Goal: Task Accomplishment & Management: Manage account settings

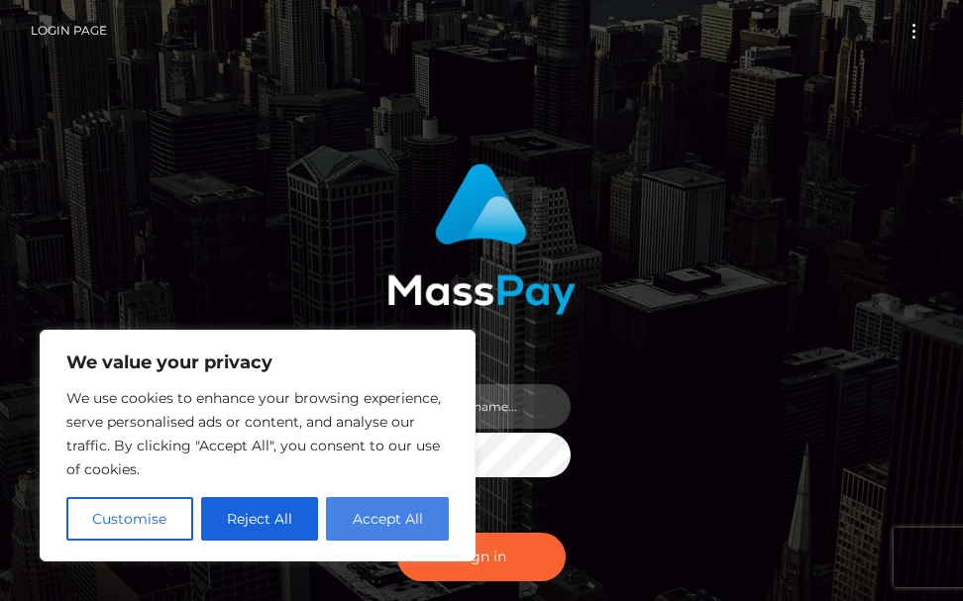
type input "[PERSON_NAME].cope2"
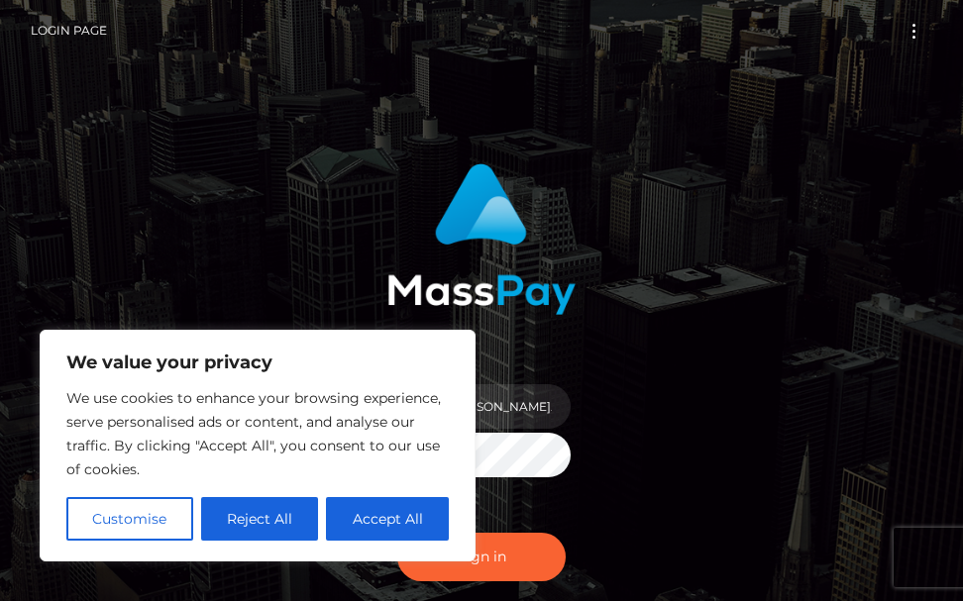
click at [388, 530] on button "Accept All" at bounding box center [387, 519] width 123 height 44
checkbox input "true"
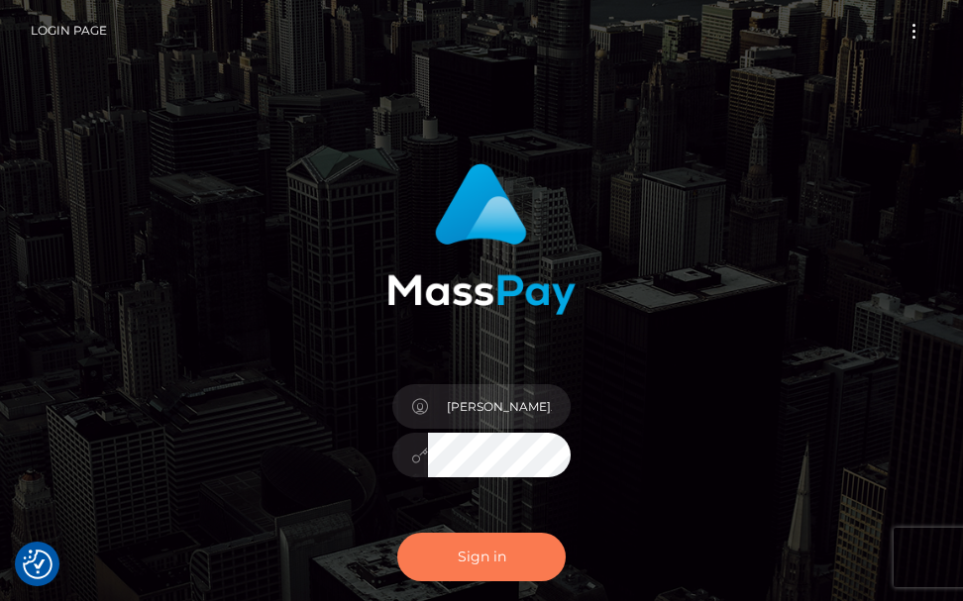
click at [444, 560] on button "Sign in" at bounding box center [481, 557] width 168 height 49
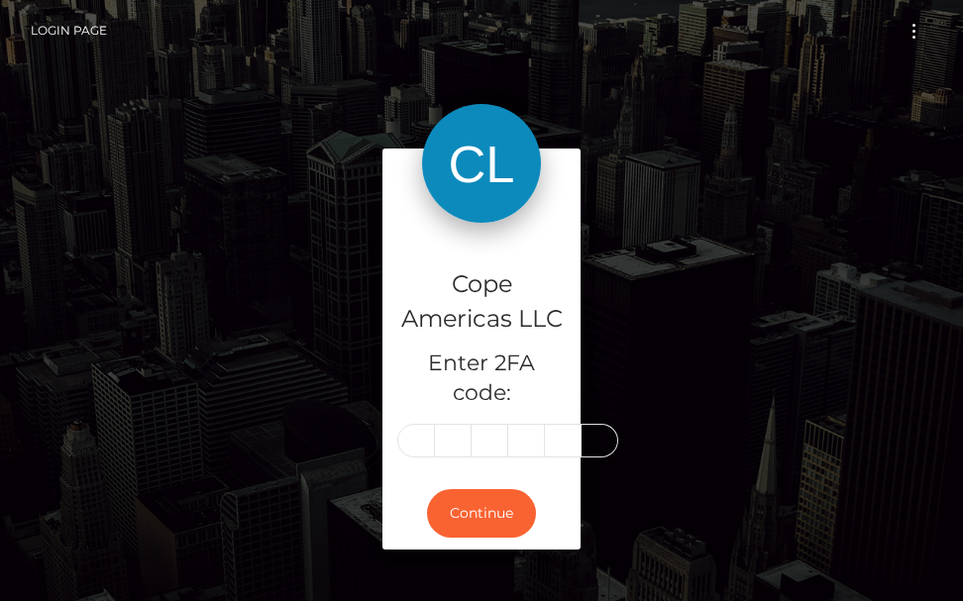
type input "9"
type input "4"
type input "3"
type input "1"
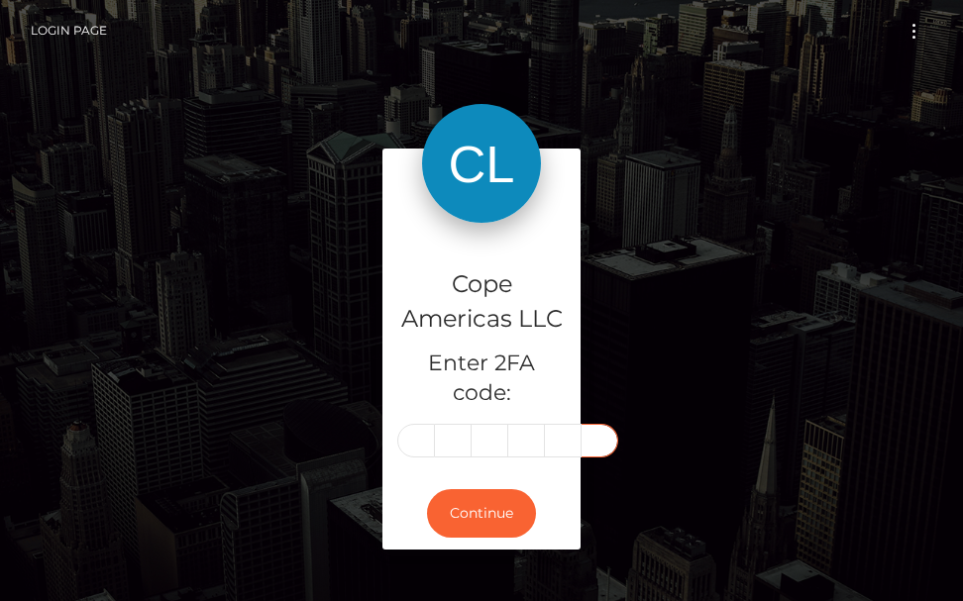
type input "7"
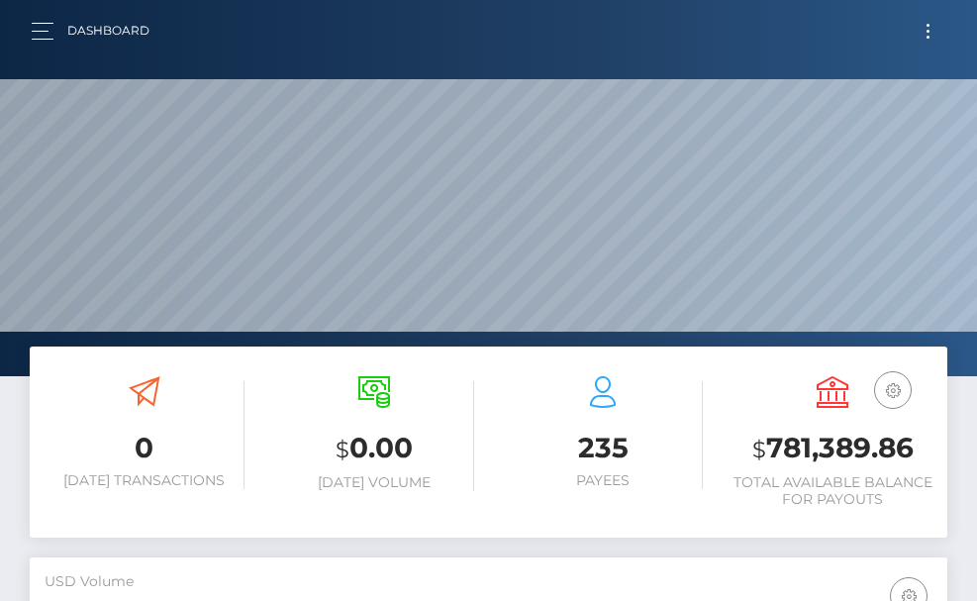
scroll to position [352, 444]
click at [932, 32] on button "Toggle navigation" at bounding box center [928, 31] width 37 height 27
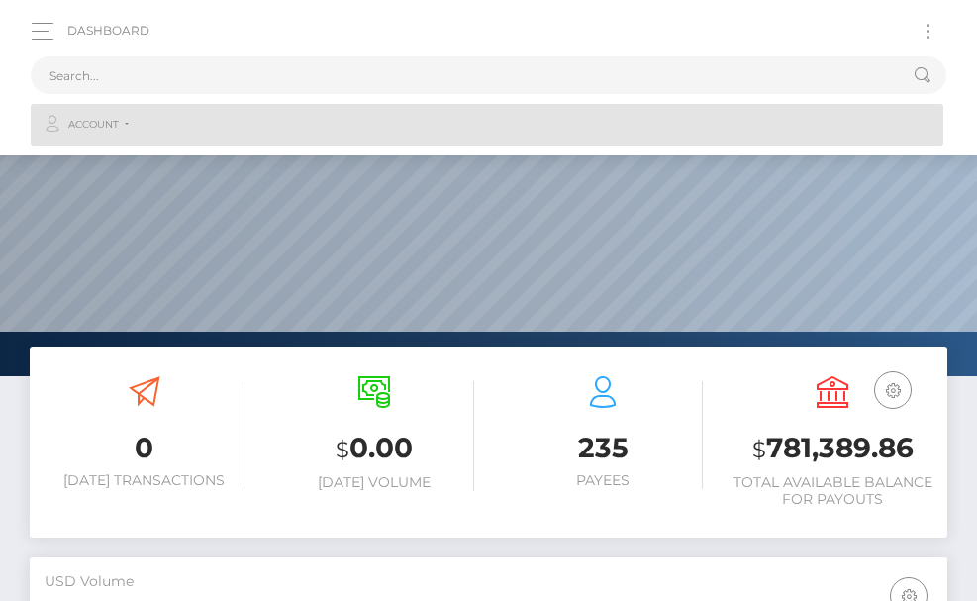
click at [114, 121] on span "Account" at bounding box center [93, 125] width 51 height 18
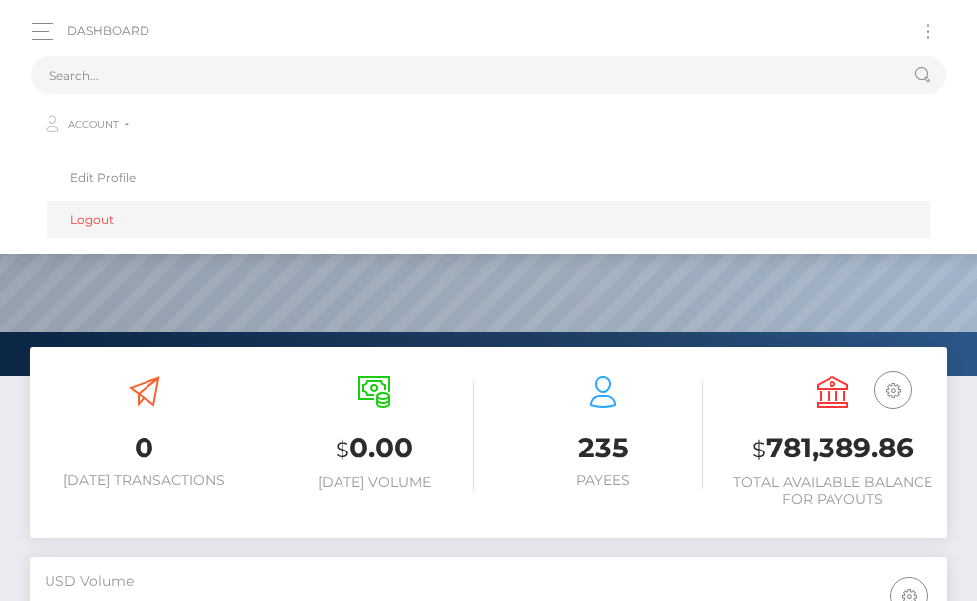
click at [85, 213] on link "Logout" at bounding box center [489, 219] width 884 height 37
